Goal: Navigation & Orientation: Find specific page/section

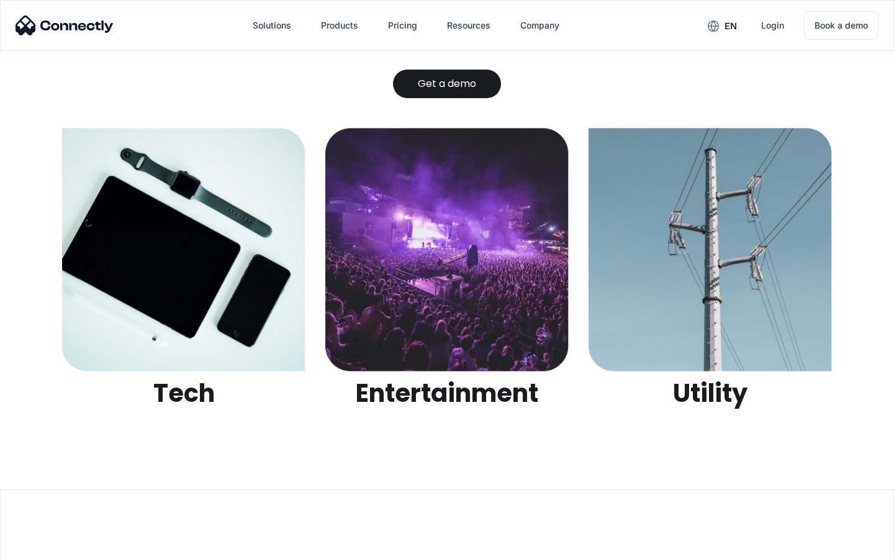
scroll to position [3915, 0]
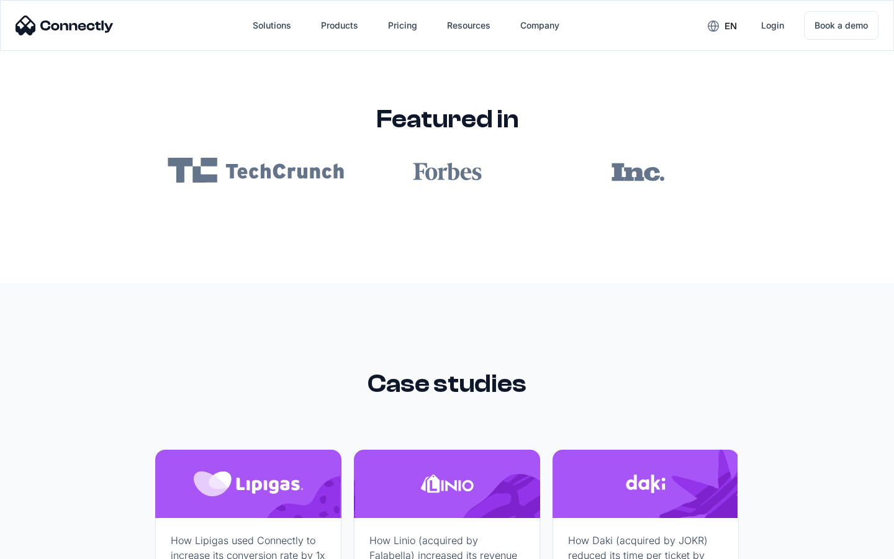
scroll to position [7432, 0]
